Goal: Task Accomplishment & Management: Use online tool/utility

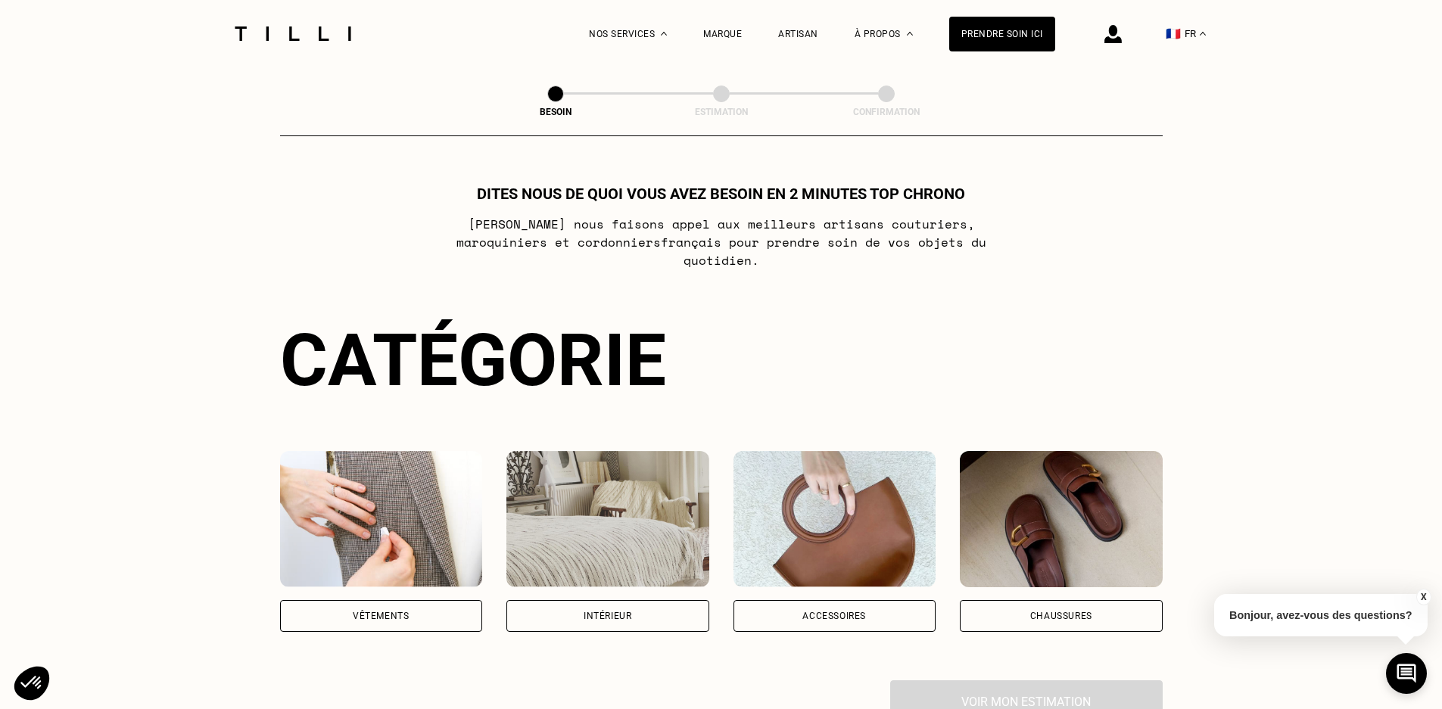
scroll to position [303, 0]
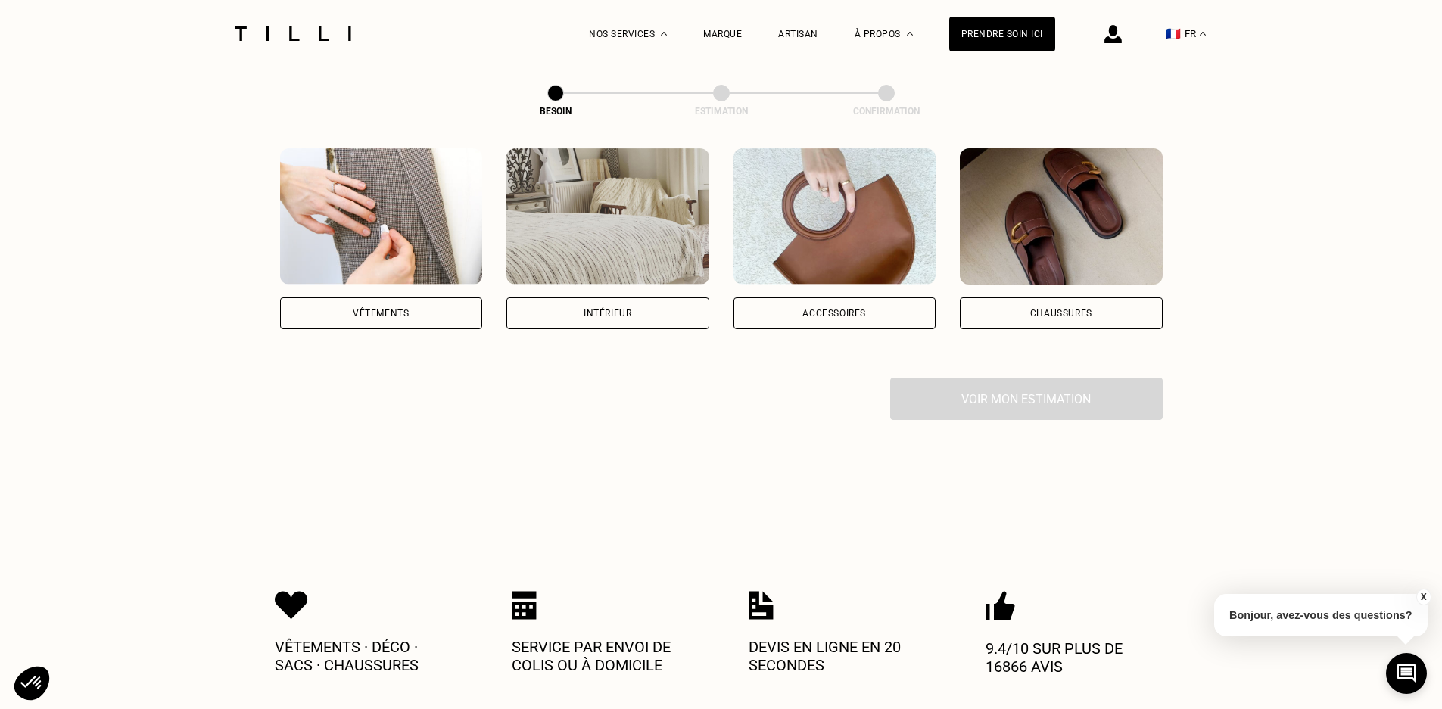
click at [595, 309] on div "Intérieur" at bounding box center [608, 313] width 48 height 9
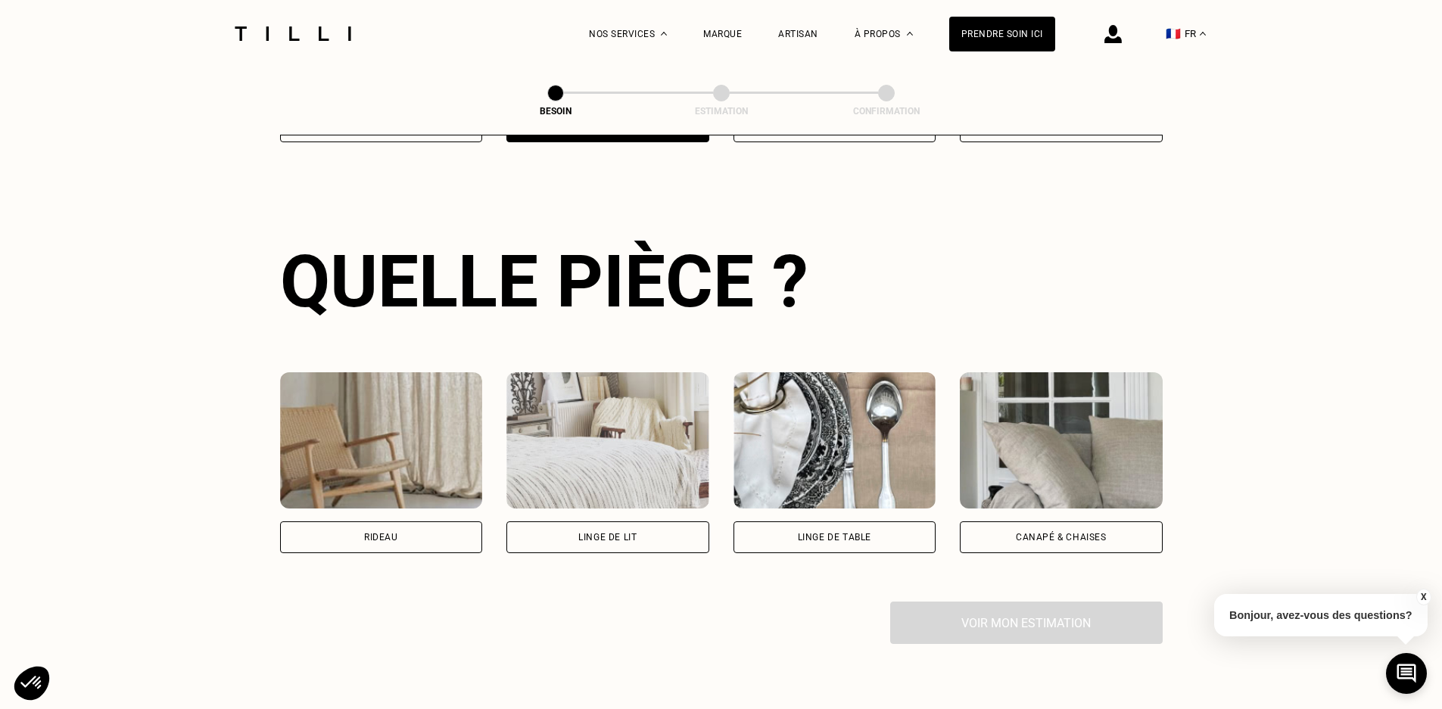
scroll to position [495, 0]
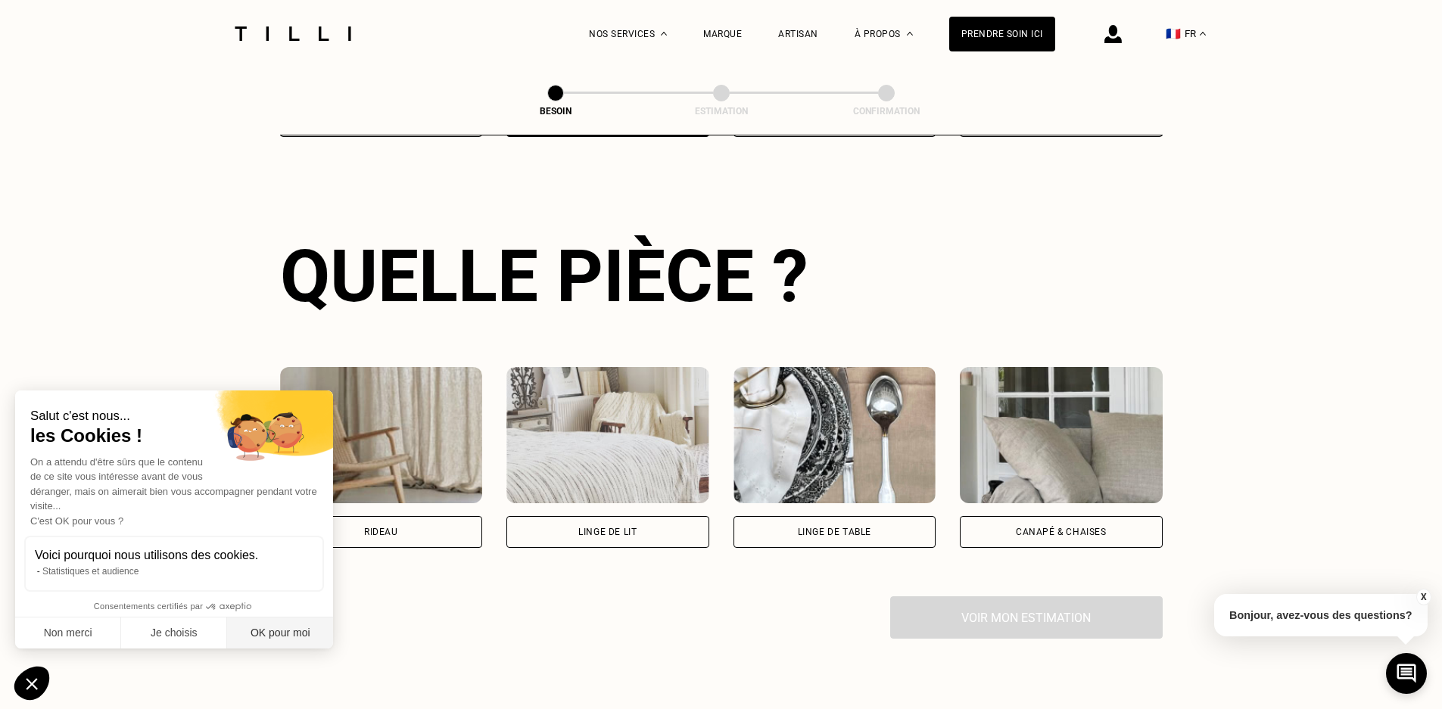
drag, startPoint x: 270, startPoint y: 631, endPoint x: 266, endPoint y: 623, distance: 8.2
click at [270, 630] on button "OK pour moi" at bounding box center [280, 634] width 106 height 32
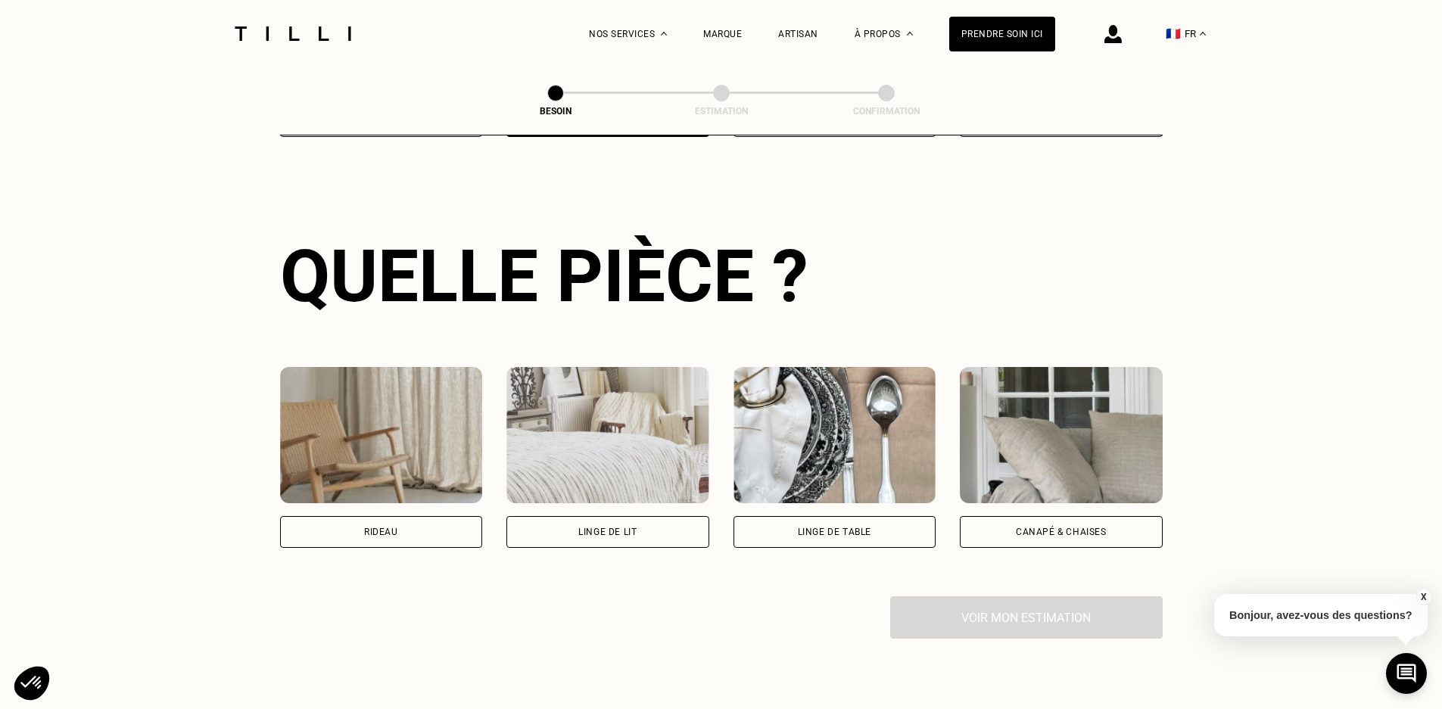
click at [374, 528] on div "Rideau" at bounding box center [381, 532] width 34 height 9
select select "FR"
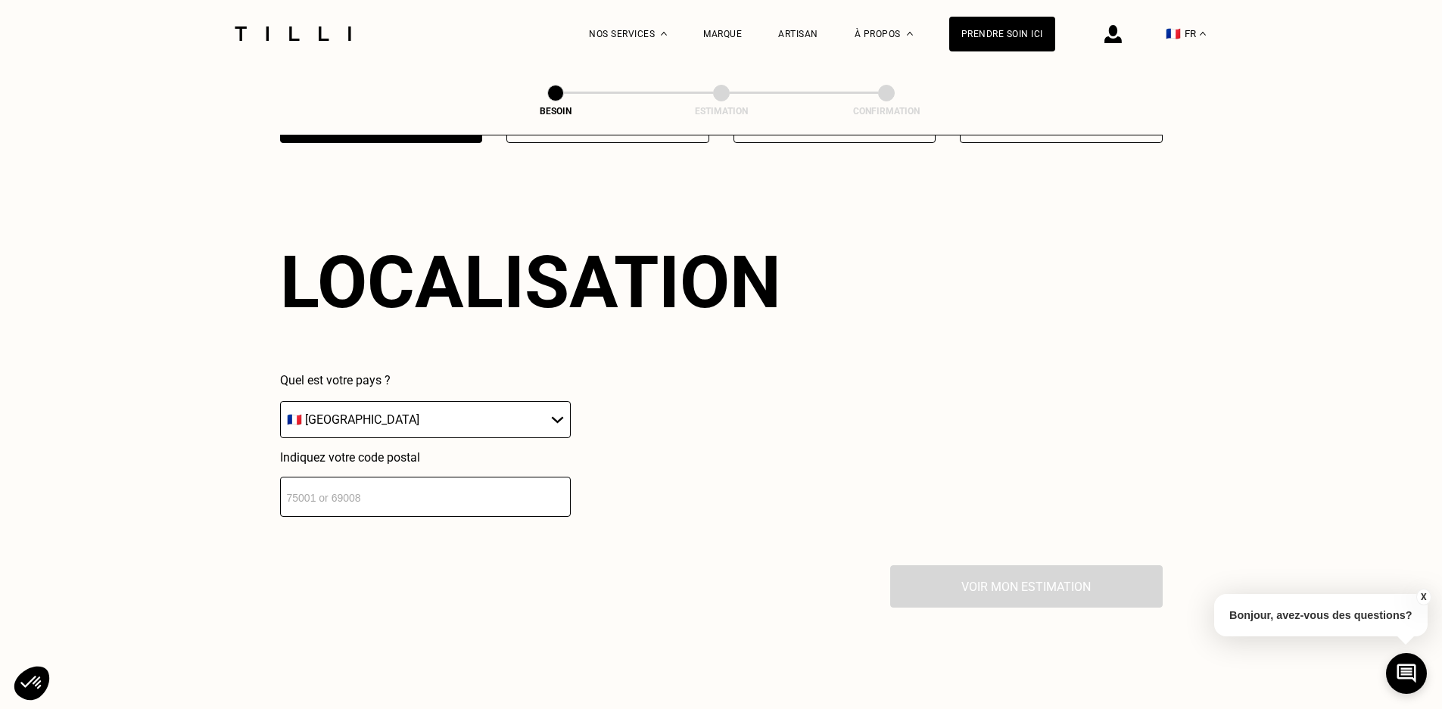
scroll to position [909, 0]
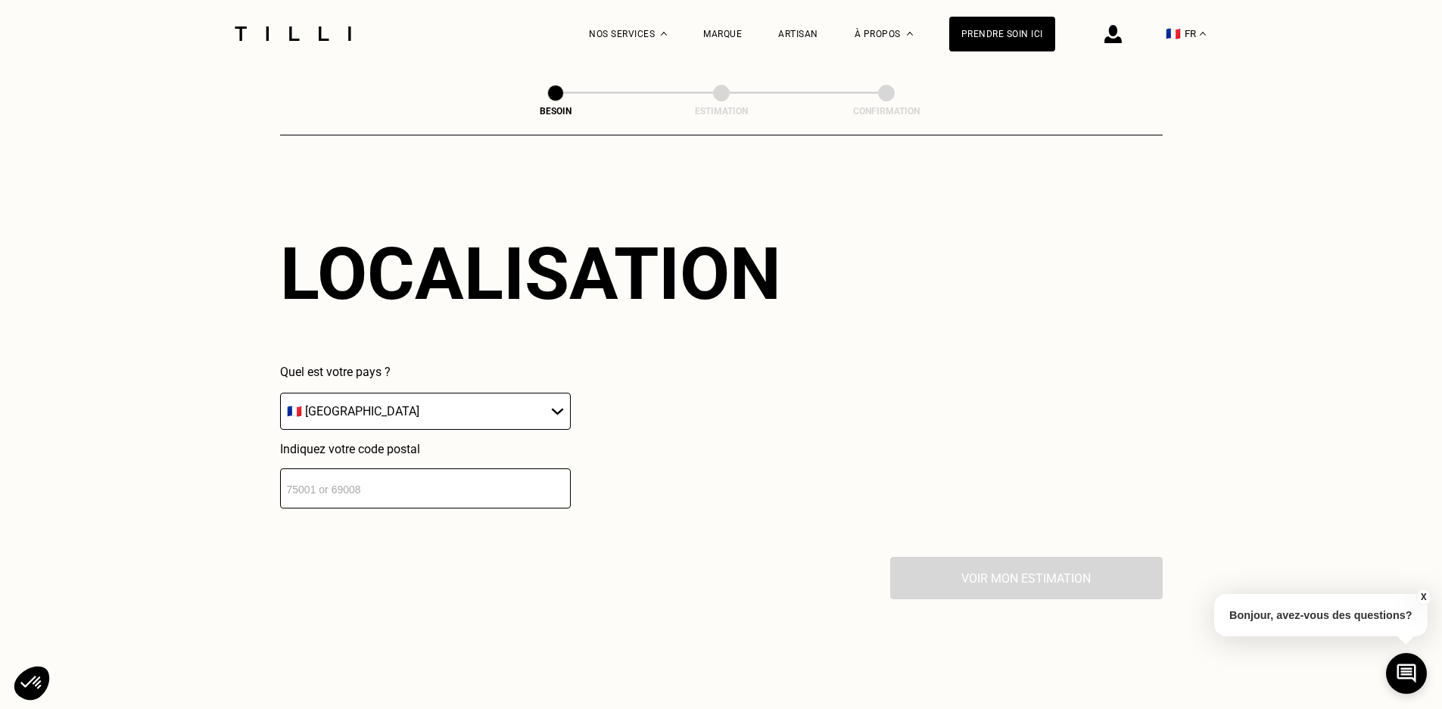
click at [400, 482] on input "number" at bounding box center [425, 489] width 291 height 40
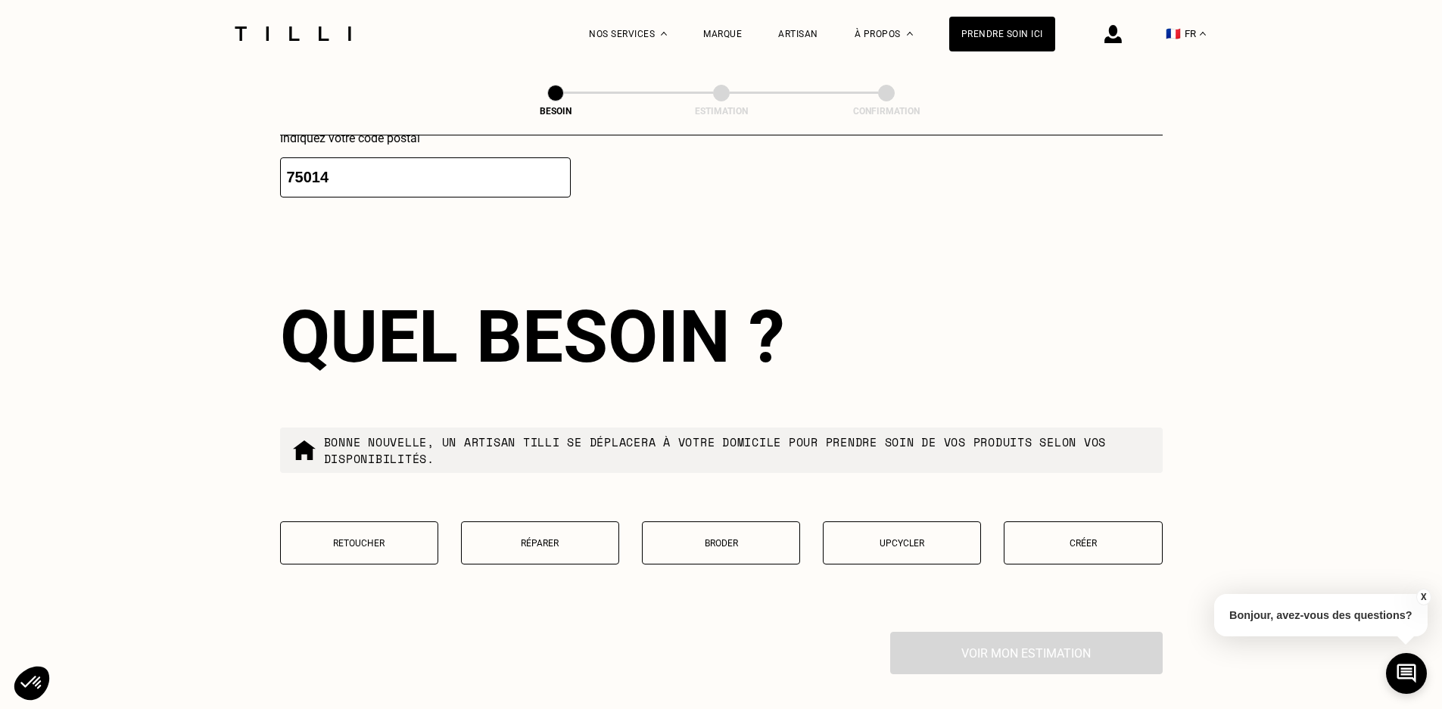
scroll to position [1360, 0]
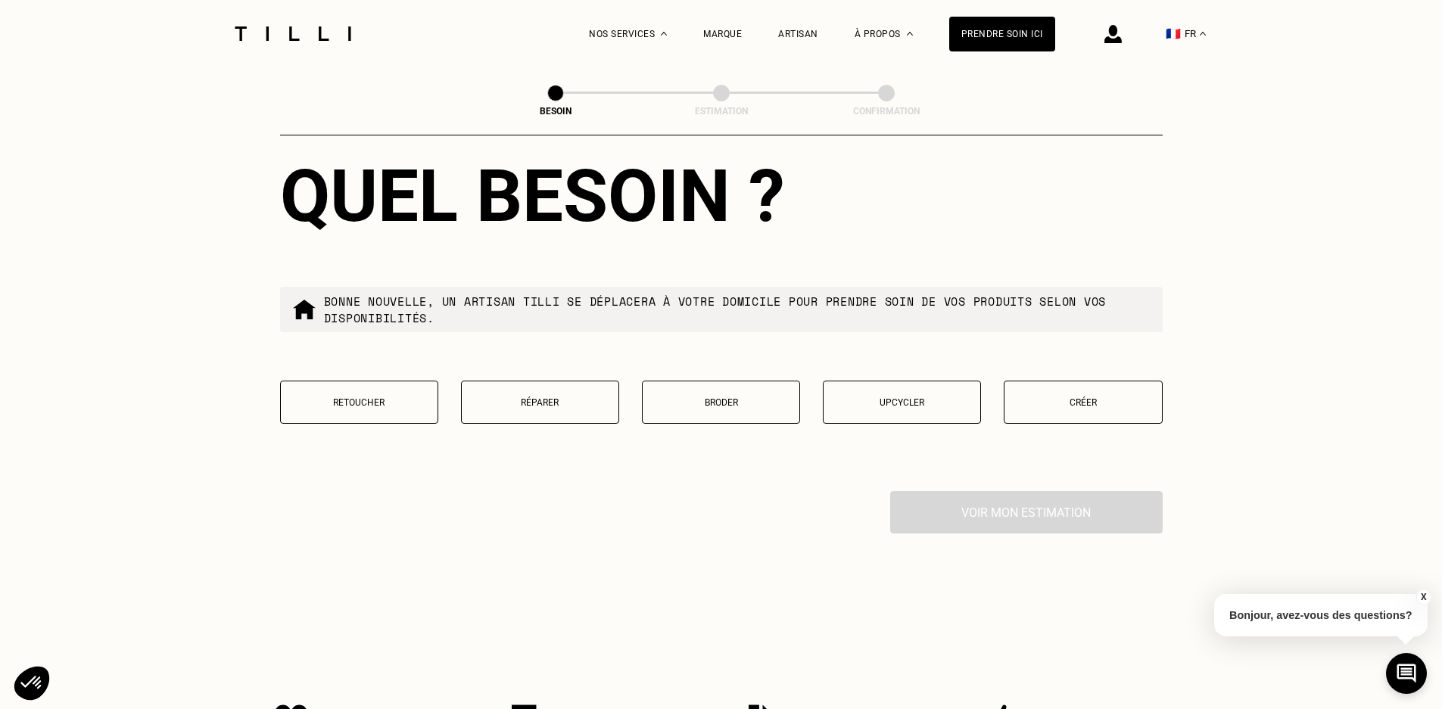
type input "75014"
click at [352, 404] on button "Retoucher" at bounding box center [359, 402] width 158 height 43
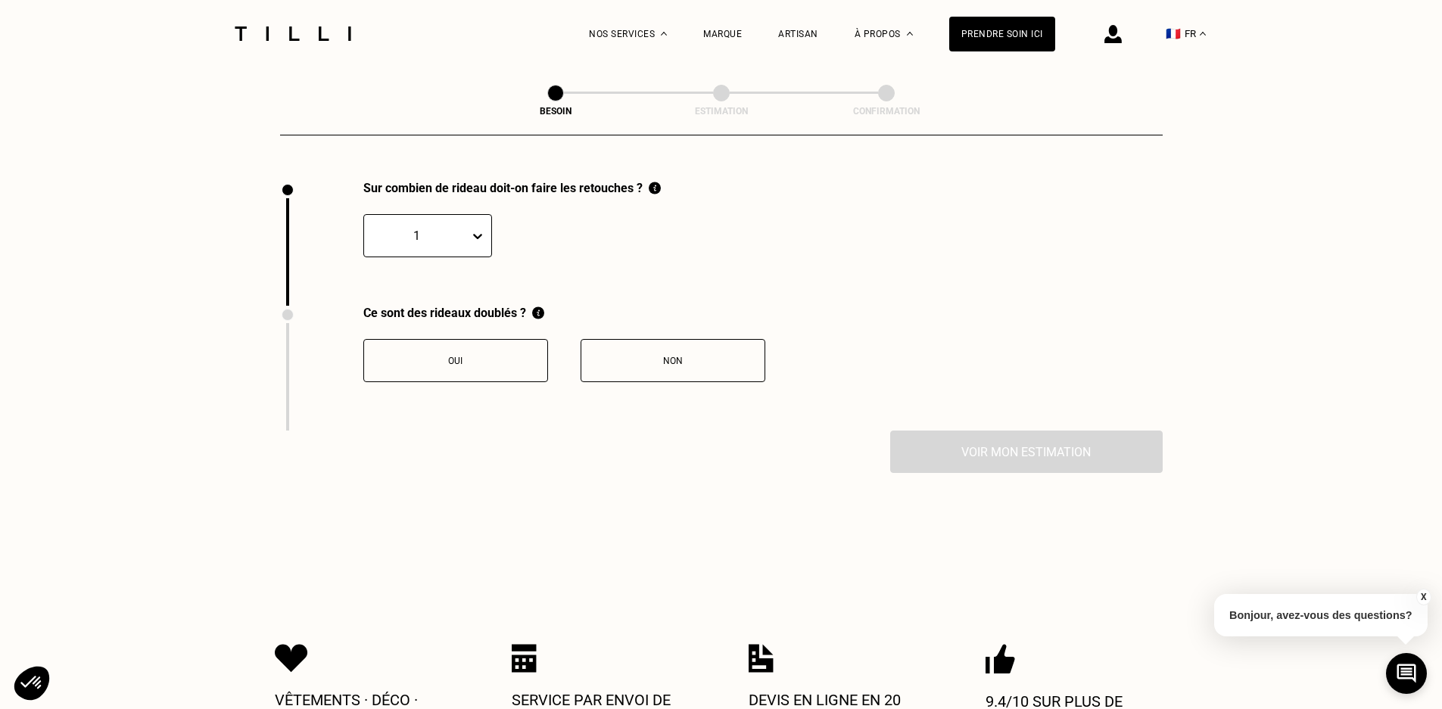
scroll to position [1673, 0]
click at [488, 223] on div at bounding box center [480, 233] width 21 height 27
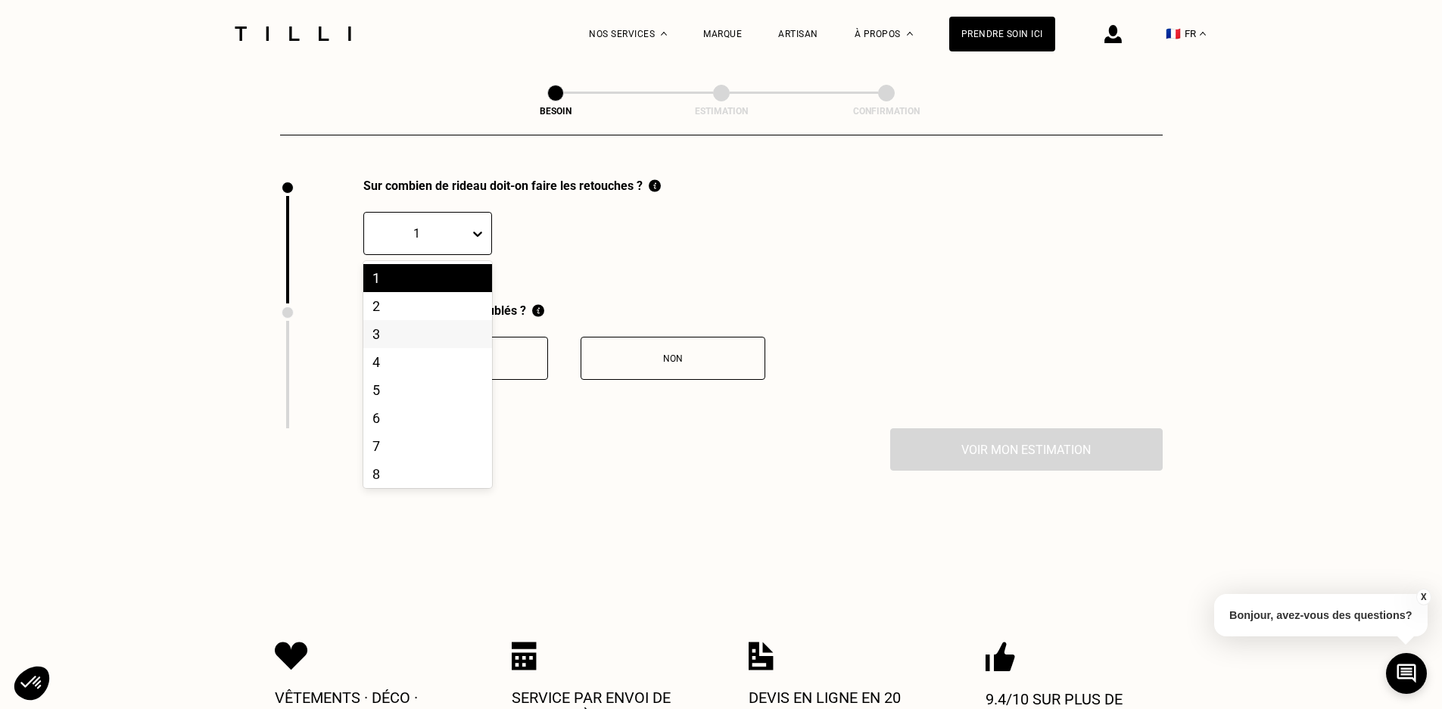
click at [425, 321] on div "3" at bounding box center [427, 334] width 129 height 28
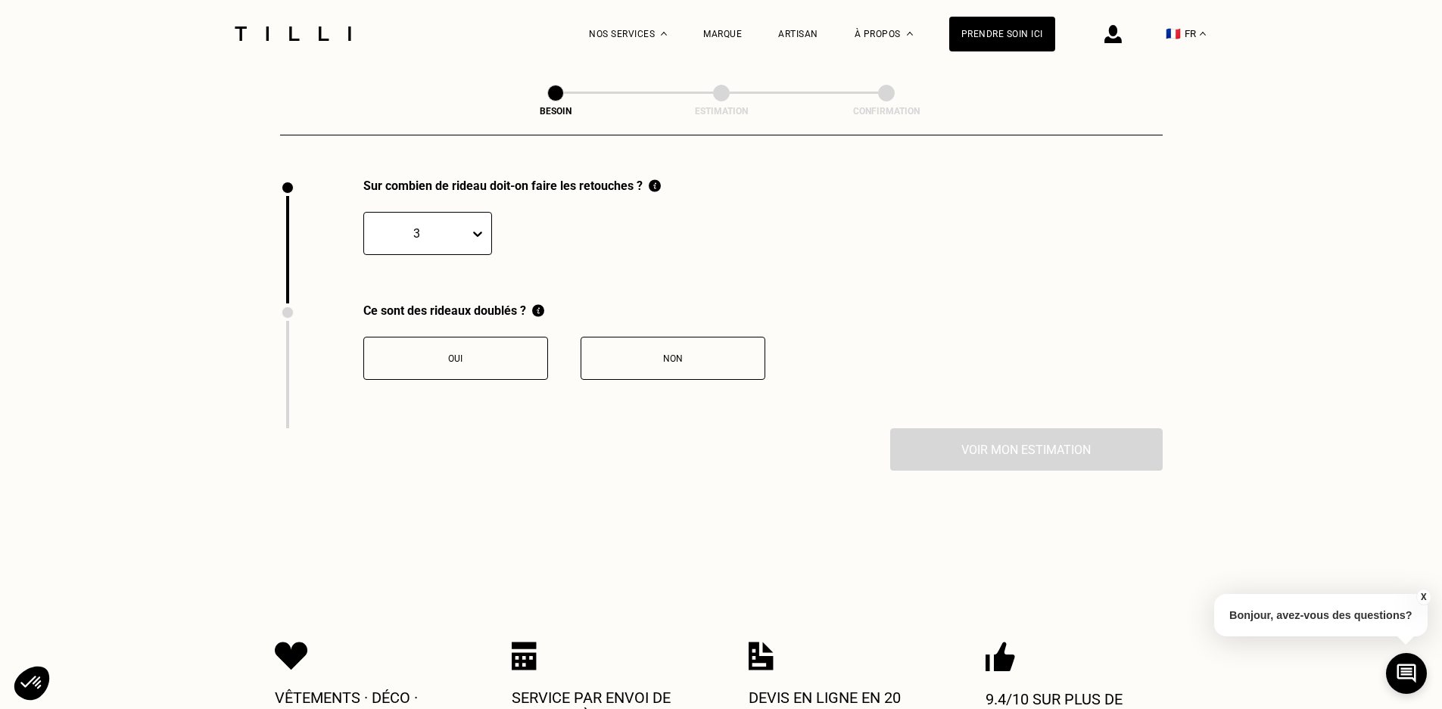
click at [684, 343] on button "Non" at bounding box center [673, 358] width 185 height 43
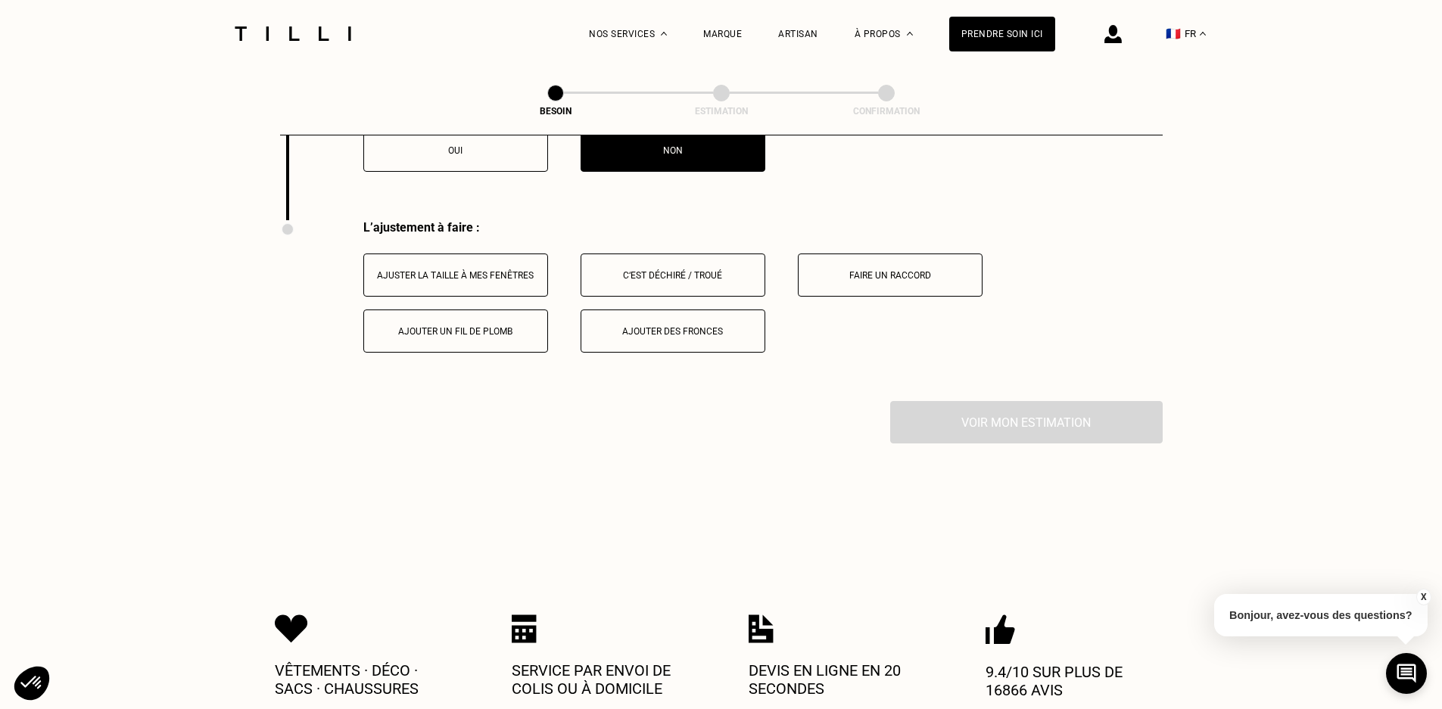
scroll to position [1923, 0]
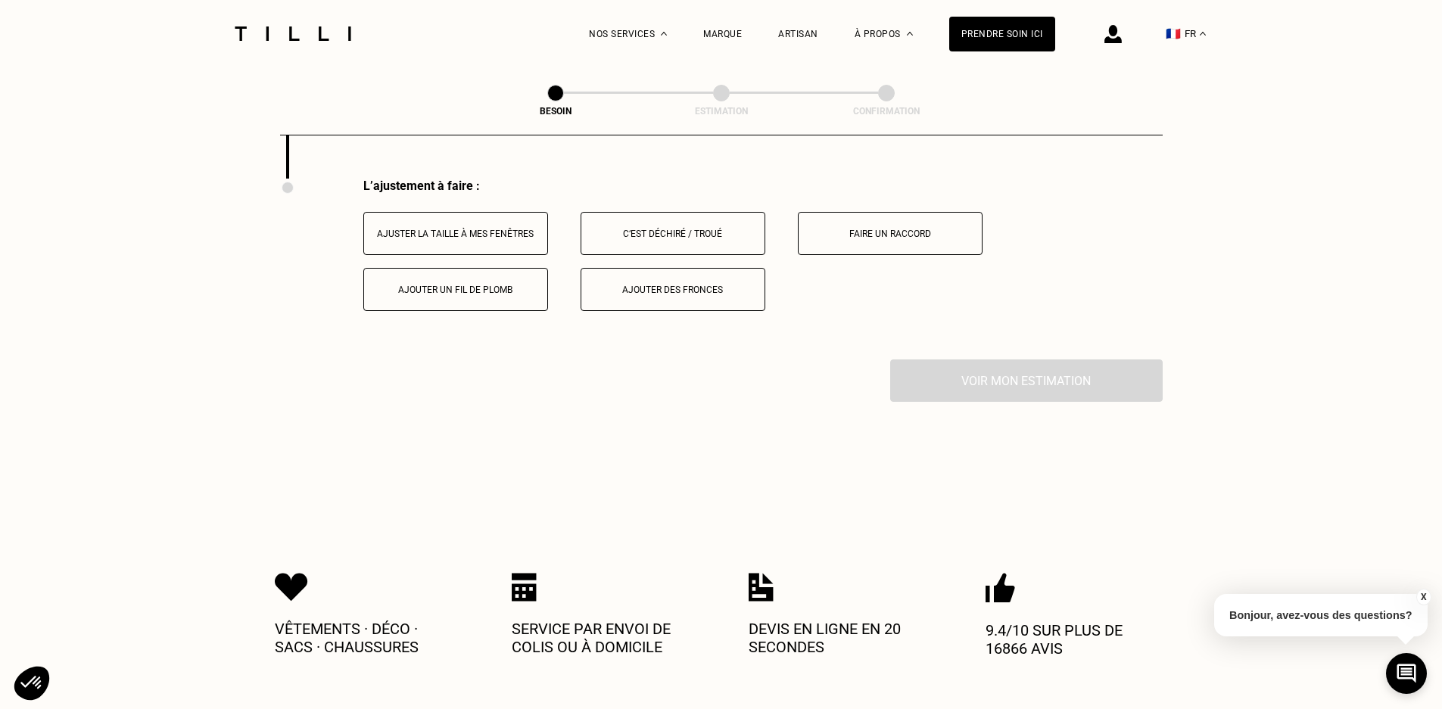
click at [492, 241] on button "Ajuster la taille à mes fenêtres" at bounding box center [455, 233] width 185 height 43
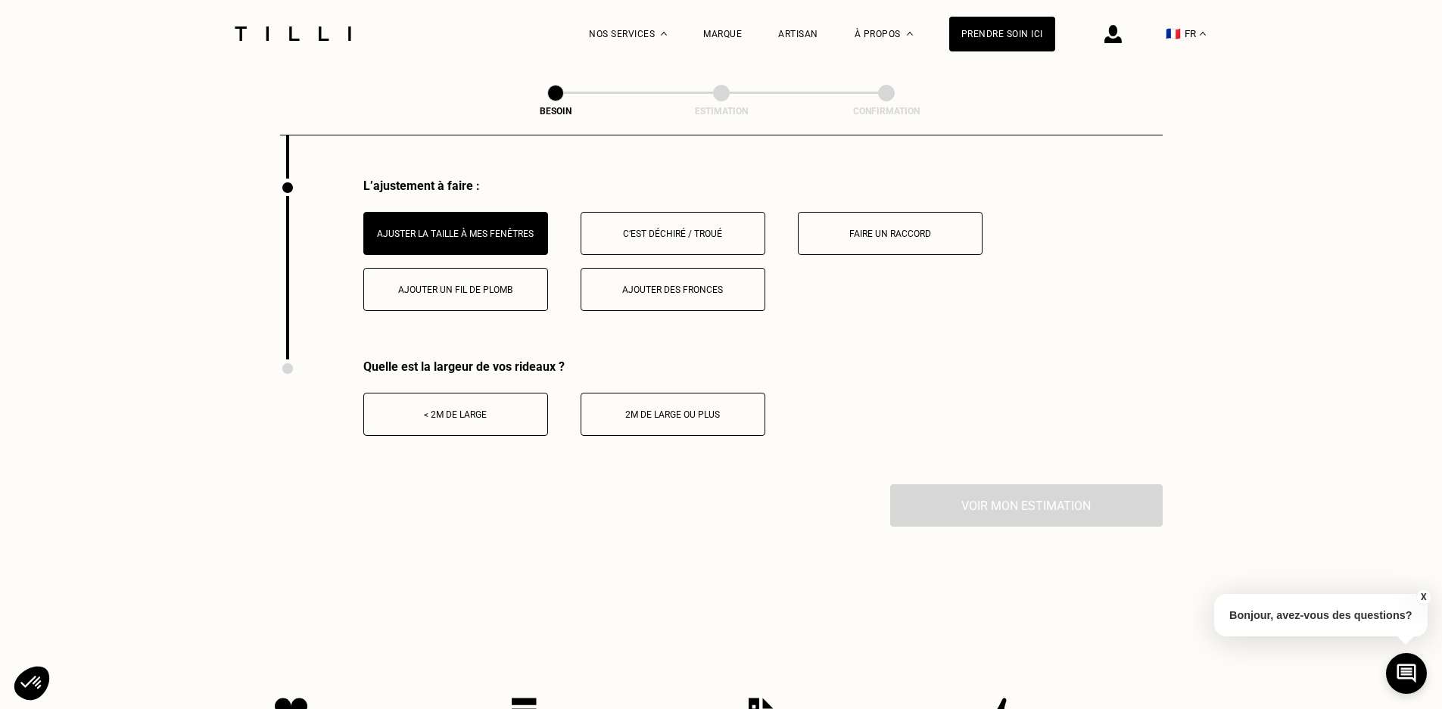
click at [503, 412] on button "< 2m de large" at bounding box center [455, 414] width 185 height 43
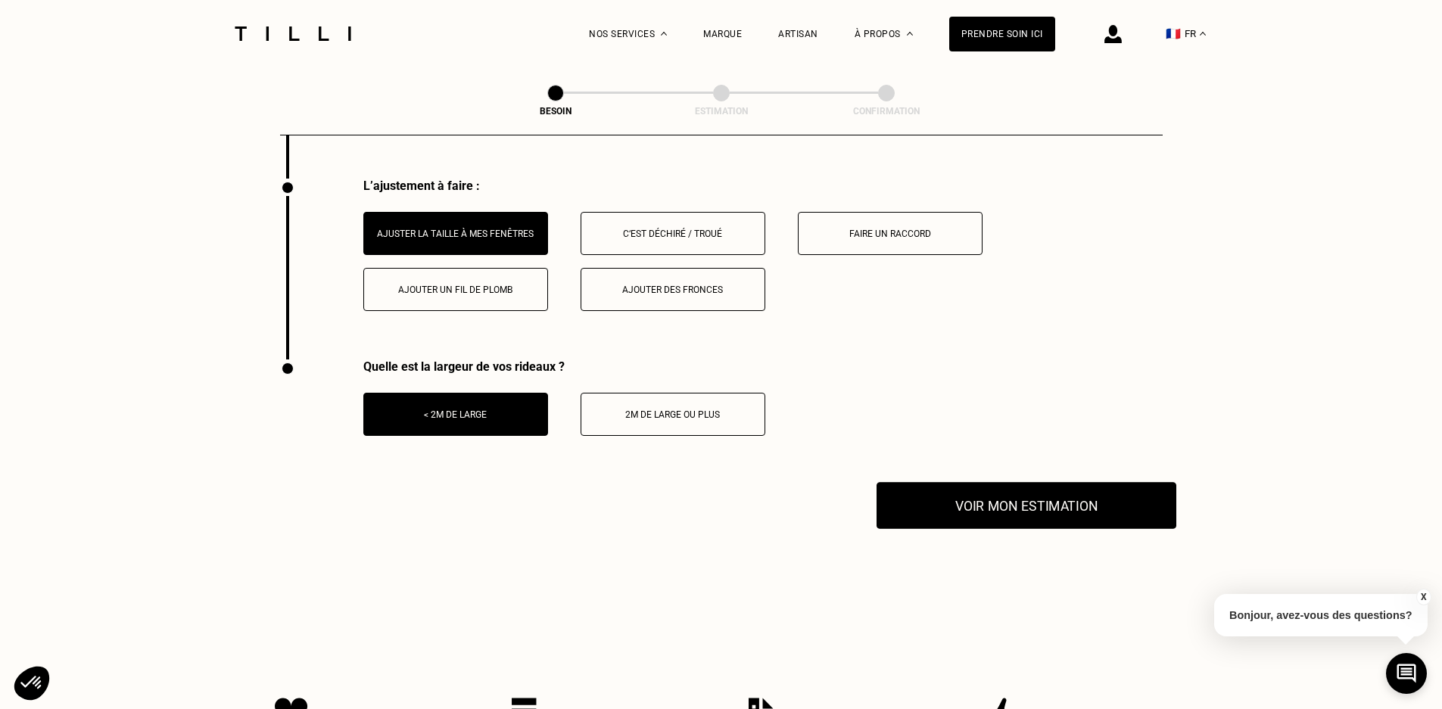
click at [974, 500] on button "Voir mon estimation" at bounding box center [1027, 505] width 300 height 47
